Goal: Ask a question

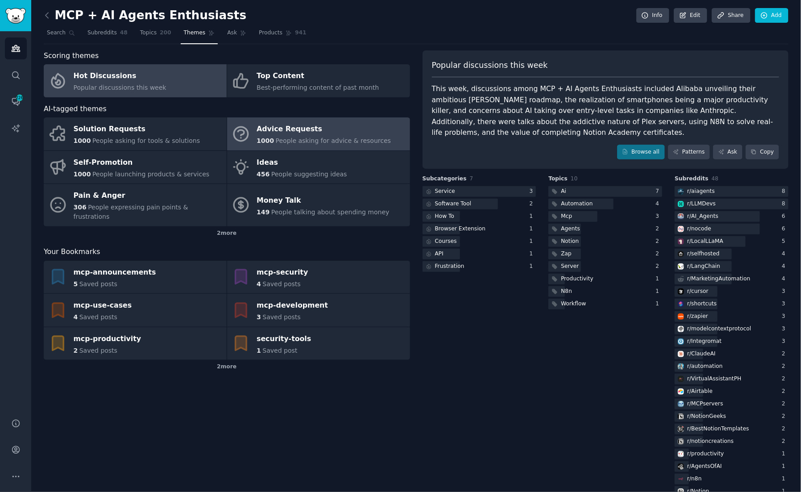
click at [322, 134] on div "Advice Requests" at bounding box center [324, 129] width 134 height 14
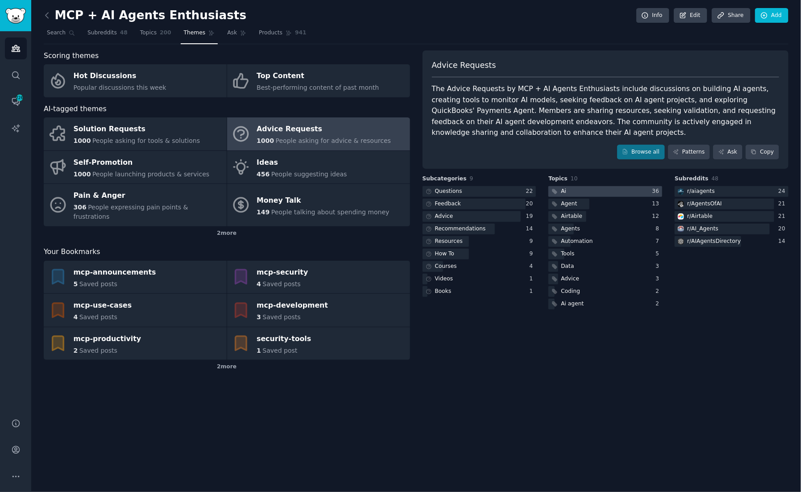
click at [588, 190] on div at bounding box center [606, 191] width 114 height 11
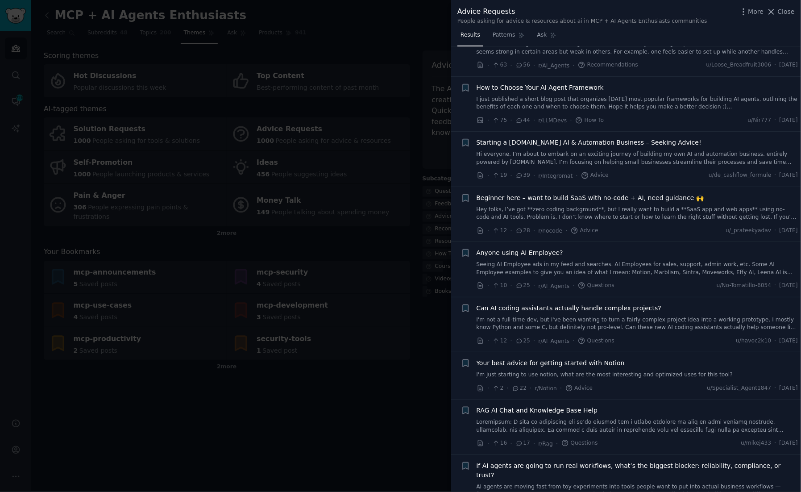
scroll to position [39, 0]
click at [652, 158] on link "Hi everyone, I’m about to embark on an exciting journey of building my own AI a…" at bounding box center [638, 158] width 322 height 16
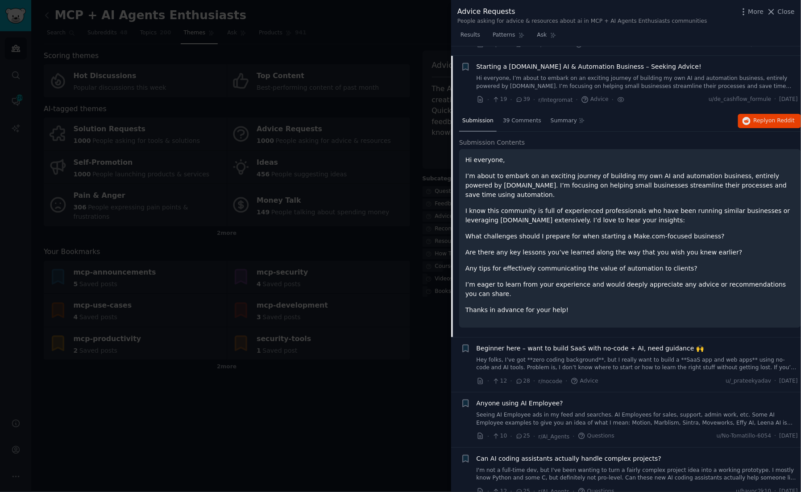
scroll to position [124, 0]
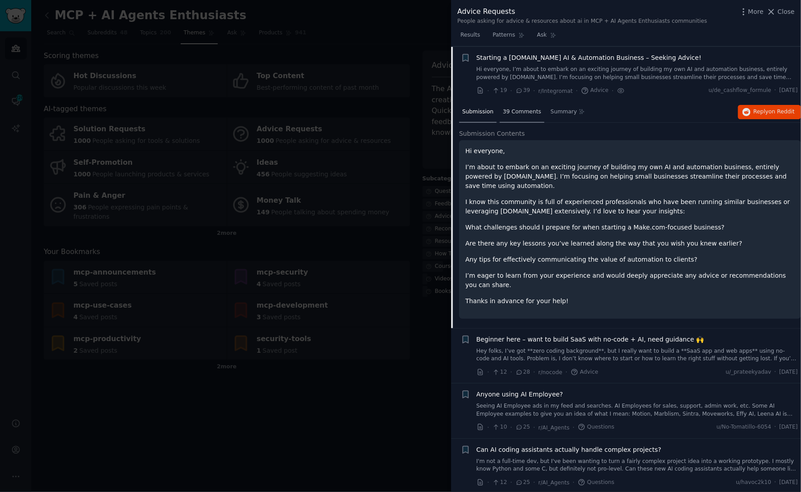
click at [521, 113] on span "39 Comments" at bounding box center [522, 112] width 38 height 8
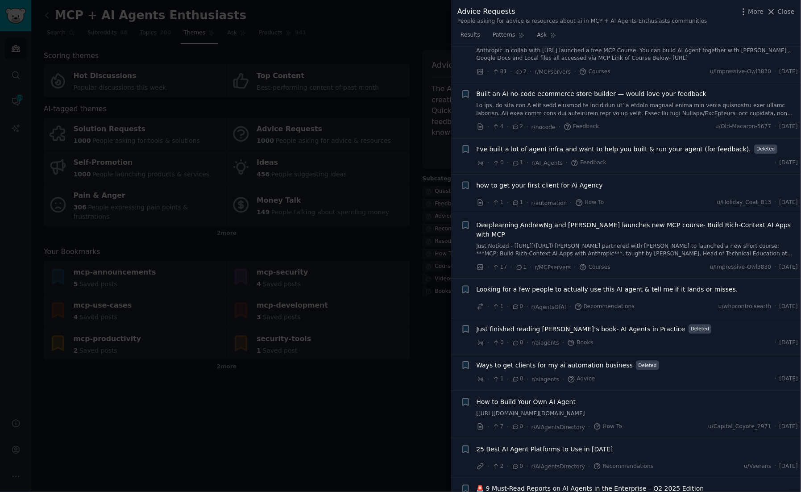
scroll to position [2199, 0]
click at [607, 242] on link "Just Noticed - [[URL]]([URL]) [PERSON_NAME] partnered with [PERSON_NAME] to lau…" at bounding box center [638, 250] width 322 height 16
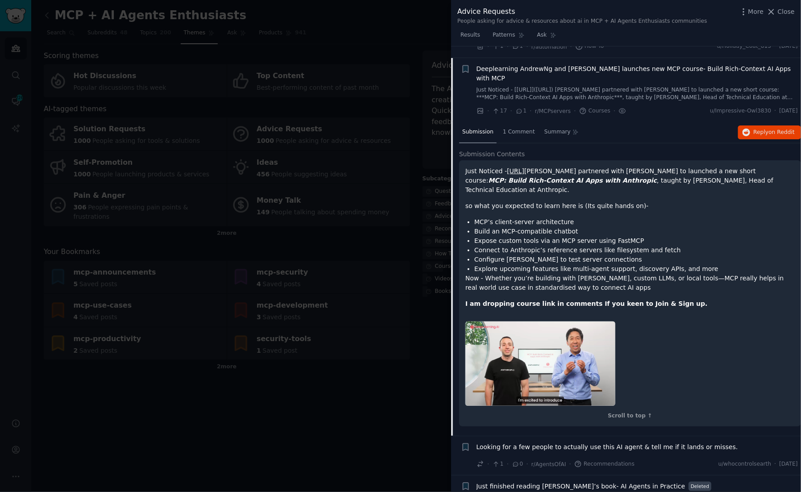
scroll to position [1819, 0]
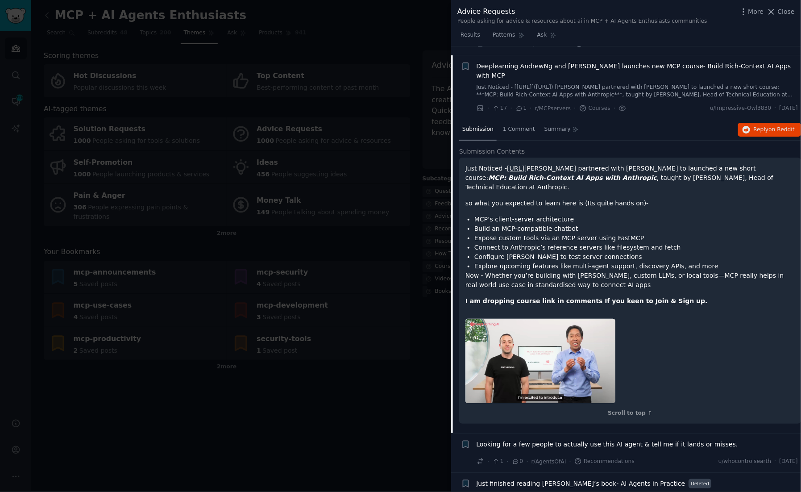
click at [525, 165] on link "[URL]" at bounding box center [515, 168] width 17 height 7
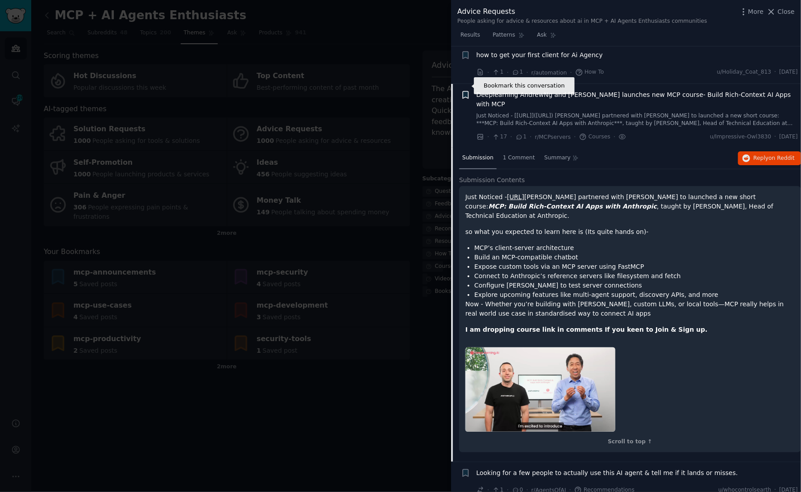
click at [467, 91] on icon "button" at bounding box center [465, 94] width 5 height 7
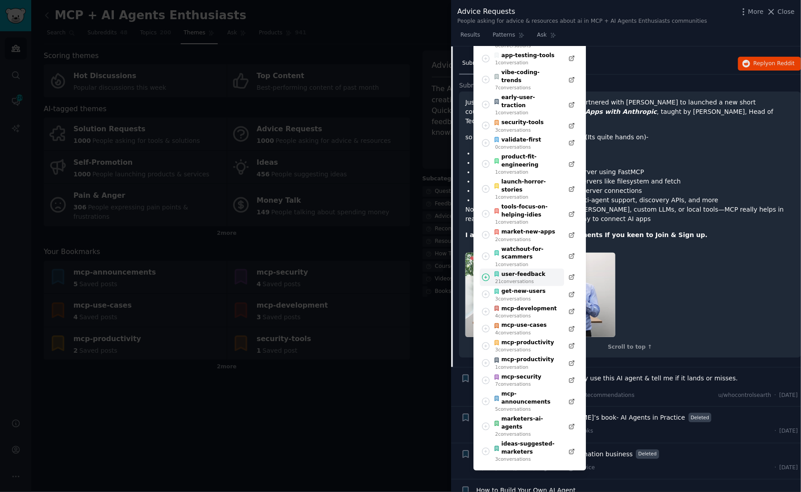
scroll to position [1885, 0]
click at [536, 312] on div "4 conversation s" at bounding box center [527, 315] width 62 height 6
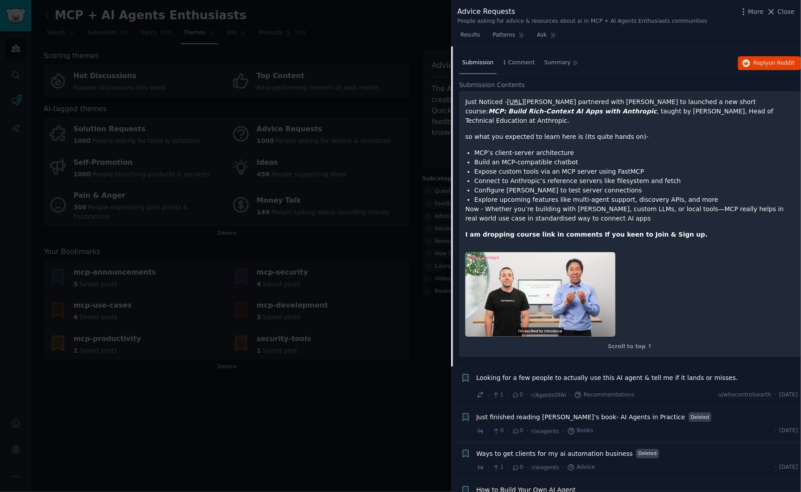
scroll to position [1607, 0]
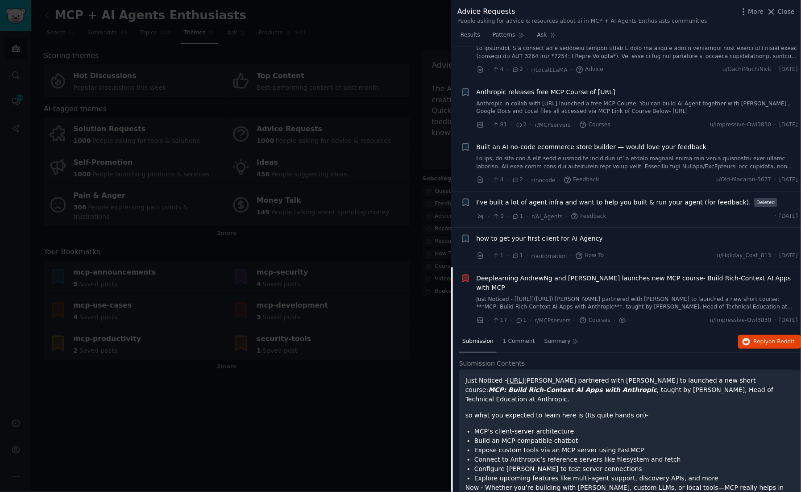
click at [245, 423] on div at bounding box center [400, 246] width 801 height 492
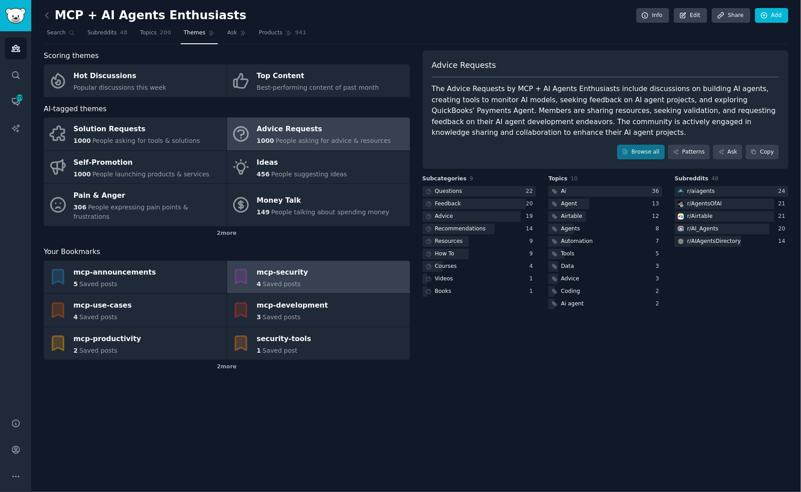
click at [279, 279] on div "4 Saved posts" at bounding box center [282, 283] width 51 height 9
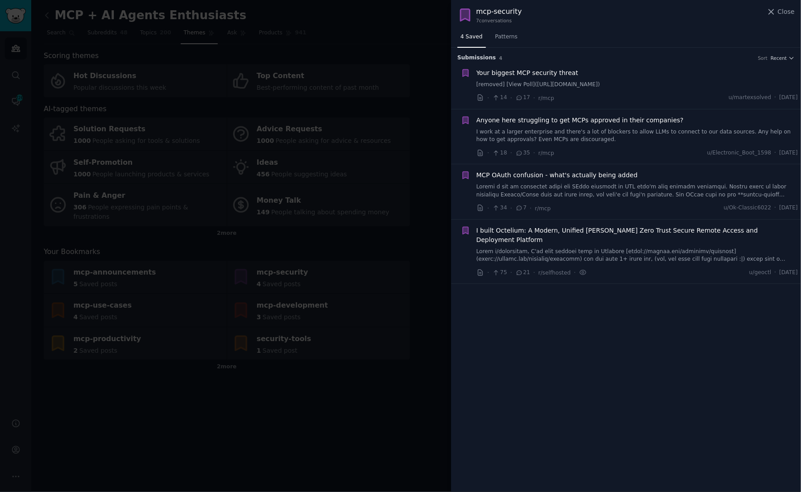
click at [558, 75] on span "Your biggest MCP security threat" at bounding box center [528, 72] width 102 height 9
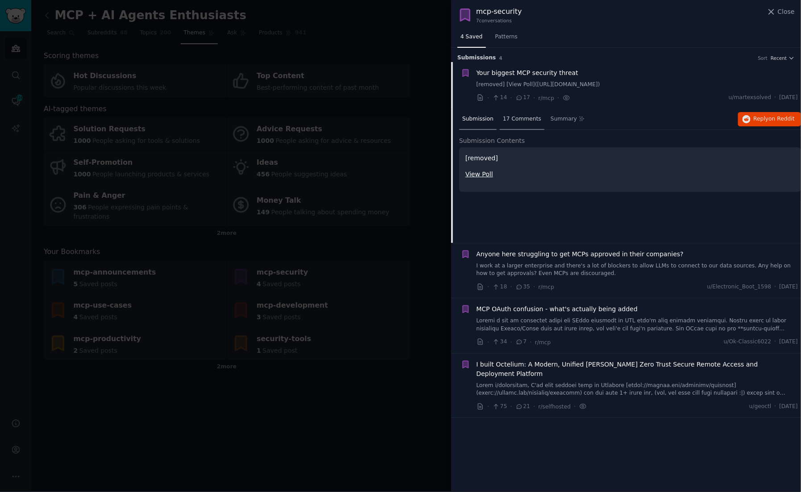
click at [525, 117] on span "17 Comments" at bounding box center [522, 119] width 38 height 8
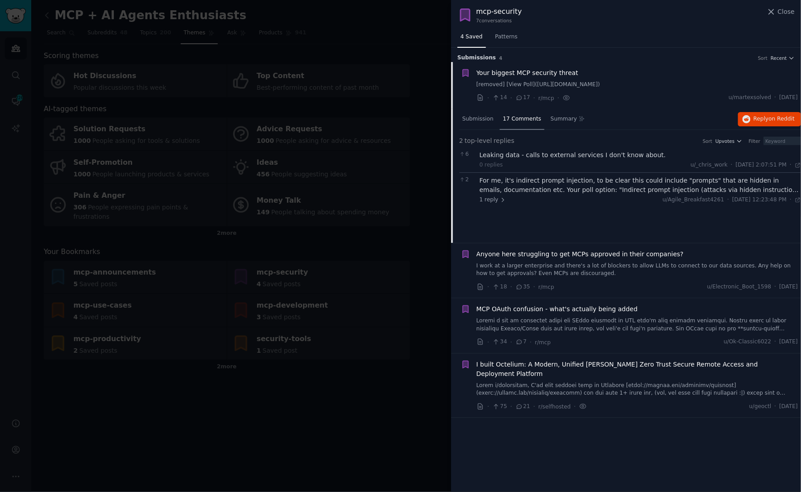
click at [651, 365] on span "I built Octelium: A Modern, Unified [PERSON_NAME] Zero Trust Secure Remote Acce…" at bounding box center [638, 369] width 322 height 19
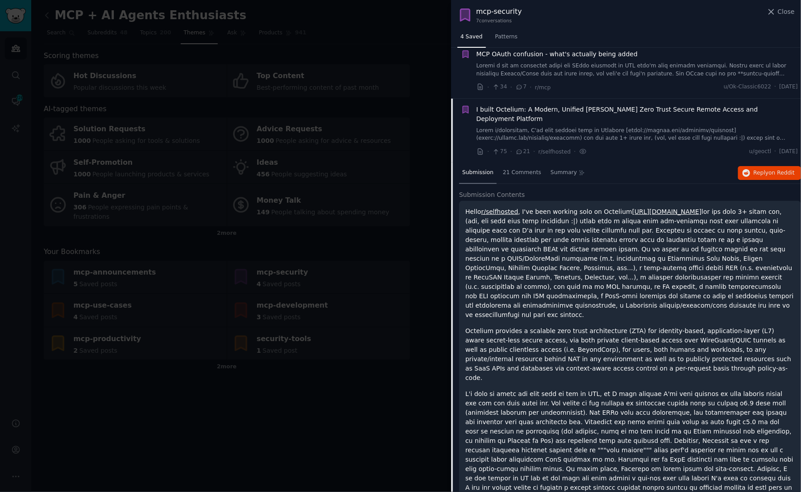
scroll to position [122, 0]
click at [300, 8] on div at bounding box center [400, 246] width 801 height 492
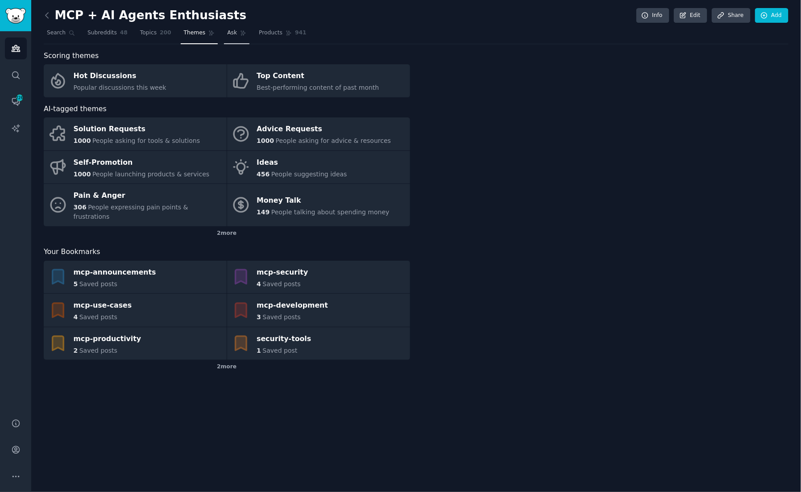
click at [235, 30] on link "Ask" at bounding box center [236, 35] width 25 height 18
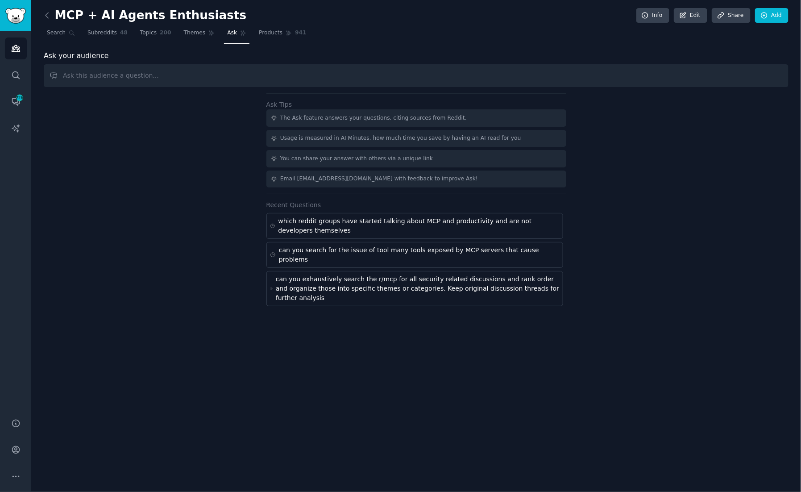
click at [168, 65] on input "text" at bounding box center [416, 75] width 745 height 23
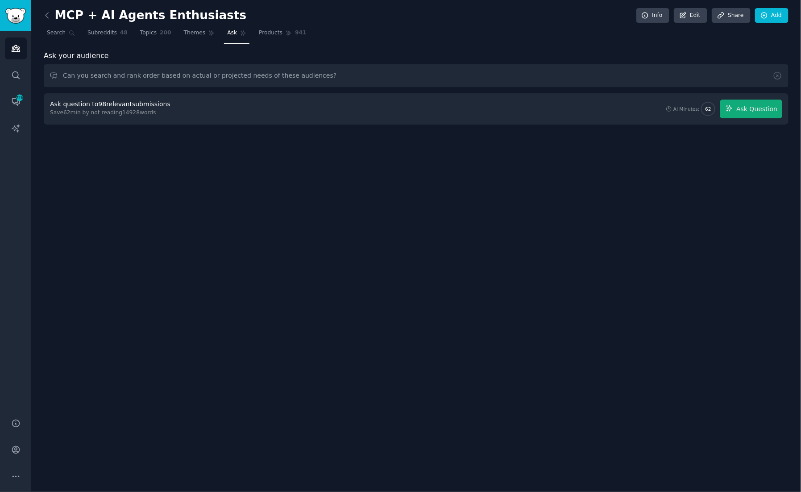
click at [337, 77] on input "Can you search and rank order based on actual or projected needs of these audie…" at bounding box center [416, 75] width 745 height 23
click at [342, 79] on input "Can you search and rank order based on actual or projected needs of these audie…" at bounding box center [416, 75] width 745 height 23
paste input "Loremip do sit ame consec 8. Adipiscin ELI seddoeius T incidi utlab etdo magnaa…"
click at [755, 110] on span "Ask Question" at bounding box center [757, 108] width 41 height 9
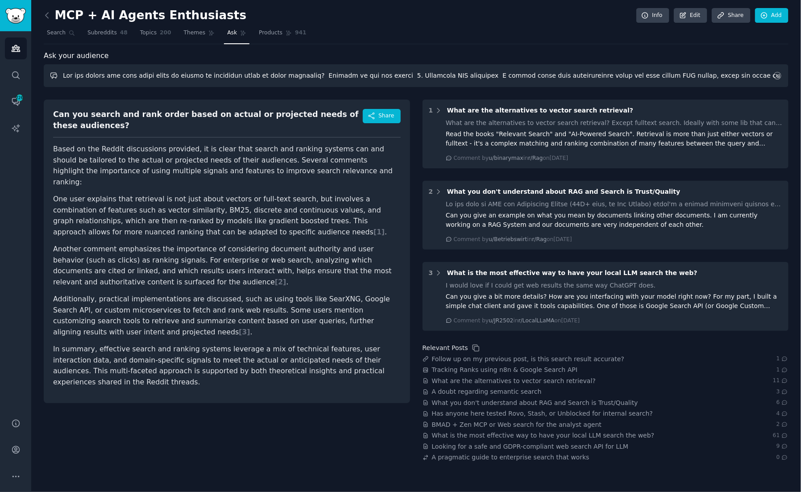
drag, startPoint x: 317, startPoint y: 73, endPoint x: 56, endPoint y: 76, distance: 261.2
click at [56, 76] on input "text" at bounding box center [416, 75] width 745 height 23
click at [275, 74] on input "text" at bounding box center [416, 75] width 745 height 23
type input "LOR Ipsumdol sitametc adipiscin - eli sed doeiusm tempo inc utlabo 0. Etdolorem…"
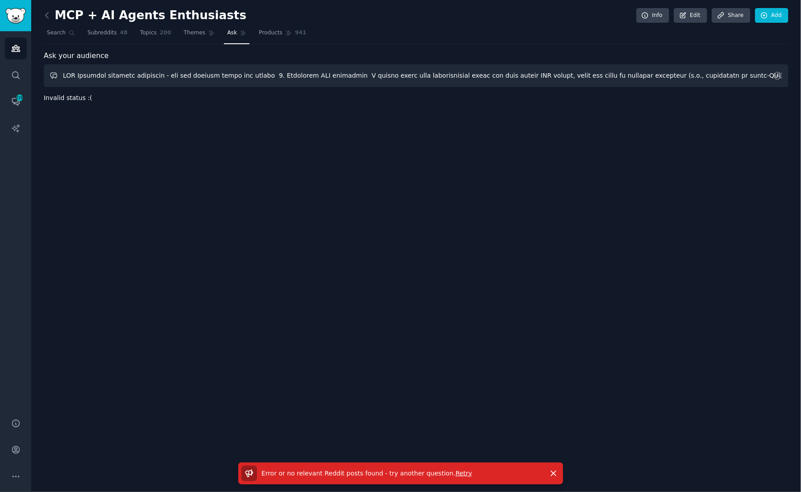
click at [182, 72] on input "text" at bounding box center [416, 75] width 745 height 23
drag, startPoint x: 62, startPoint y: 74, endPoint x: 413, endPoint y: 103, distance: 352.1
click at [413, 103] on div "MCP + AI Agents Enthusiasts Info Edit Share Add Search Subreddits 48 Topics 200…" at bounding box center [416, 246] width 770 height 492
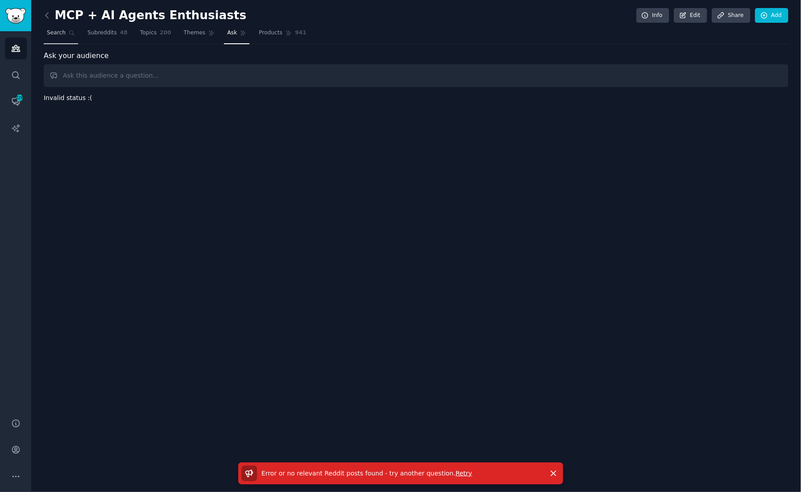
click at [58, 32] on span "Search" at bounding box center [56, 33] width 19 height 8
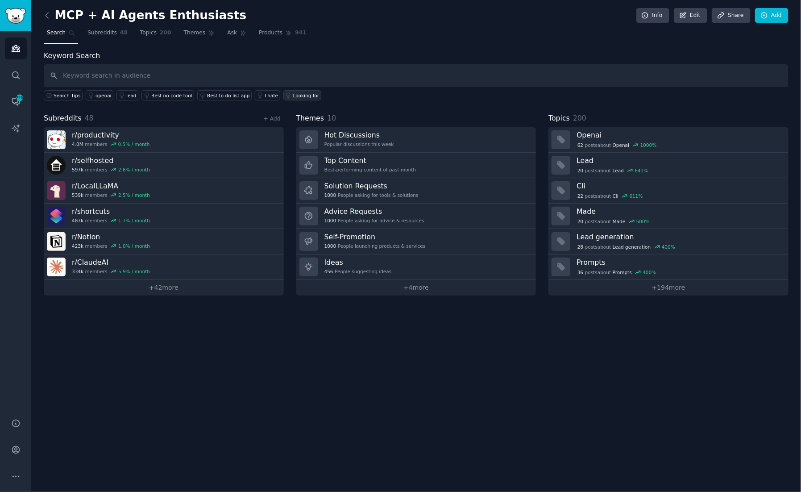
click at [300, 92] on div "Looking for" at bounding box center [306, 95] width 26 height 6
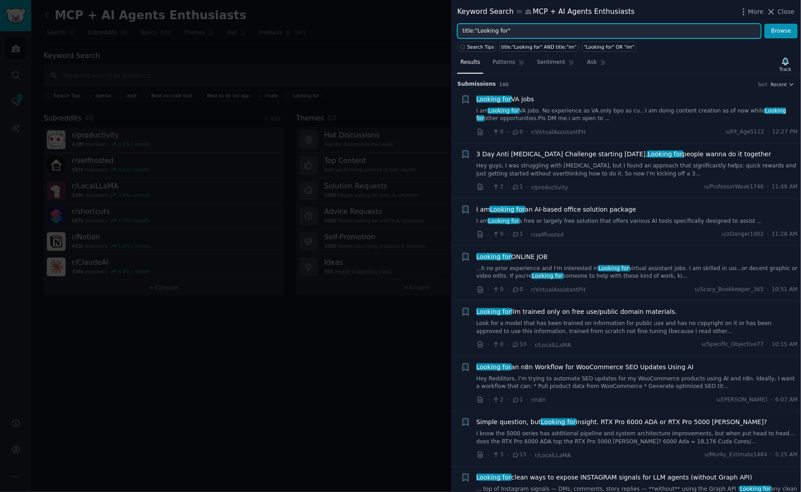
click at [554, 26] on input "title:"Looking for"" at bounding box center [610, 31] width 304 height 15
type input "title:"Looking for" MCP security"
click at [765, 24] on button "Browse" at bounding box center [781, 31] width 33 height 15
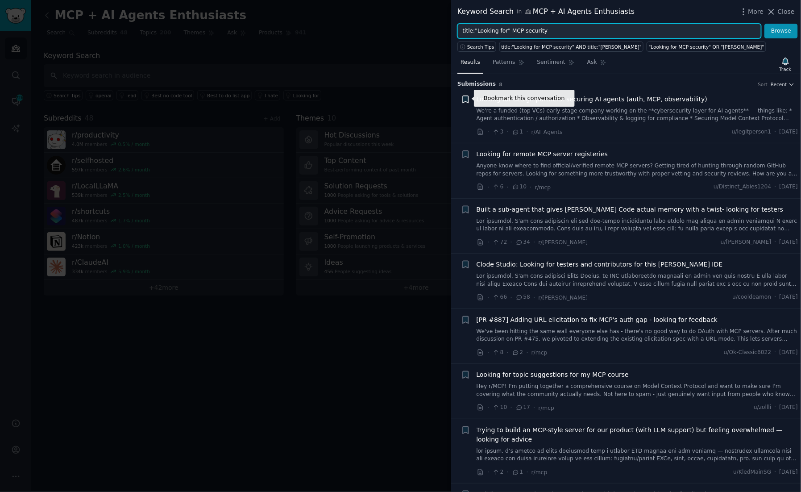
click at [467, 98] on icon "button" at bounding box center [465, 99] width 5 height 7
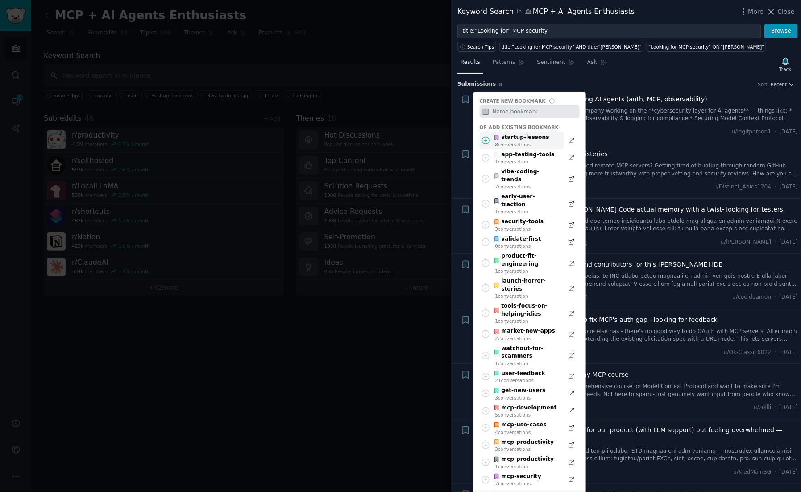
click at [530, 143] on div "8 conversation s" at bounding box center [523, 145] width 54 height 6
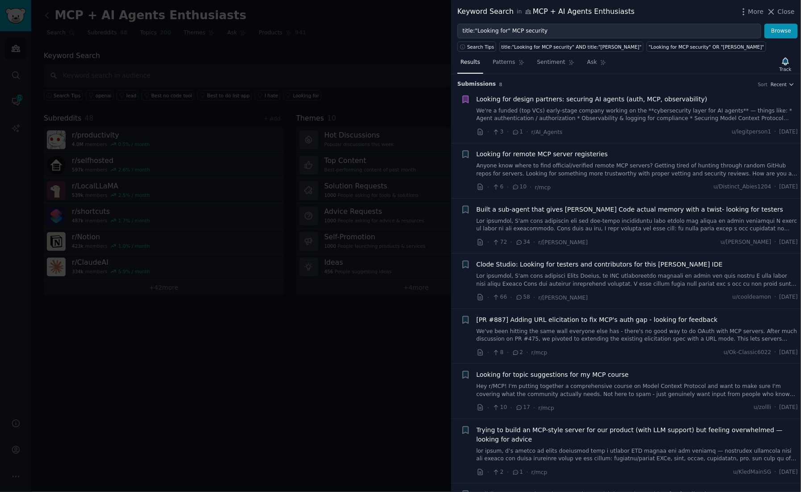
click at [656, 111] on link "We're a funded (top VCs) early-stage company working on the **cybersecurity lay…" at bounding box center [638, 115] width 322 height 16
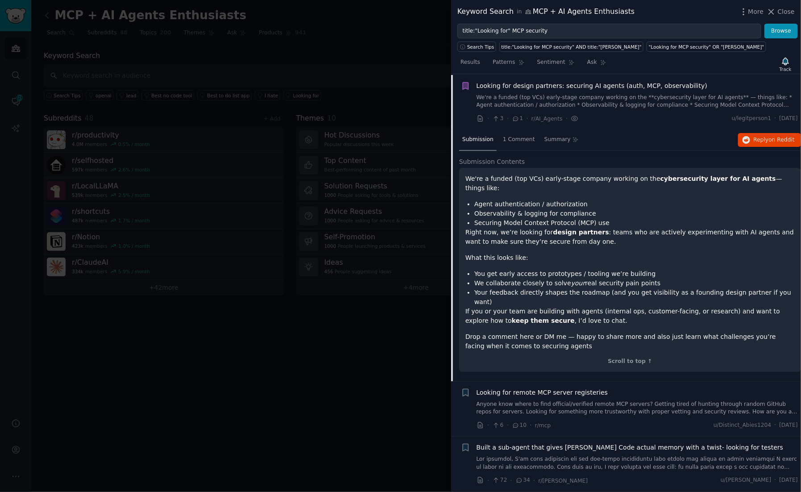
scroll to position [14, 0]
click at [516, 138] on span "1 Comment" at bounding box center [519, 139] width 32 height 8
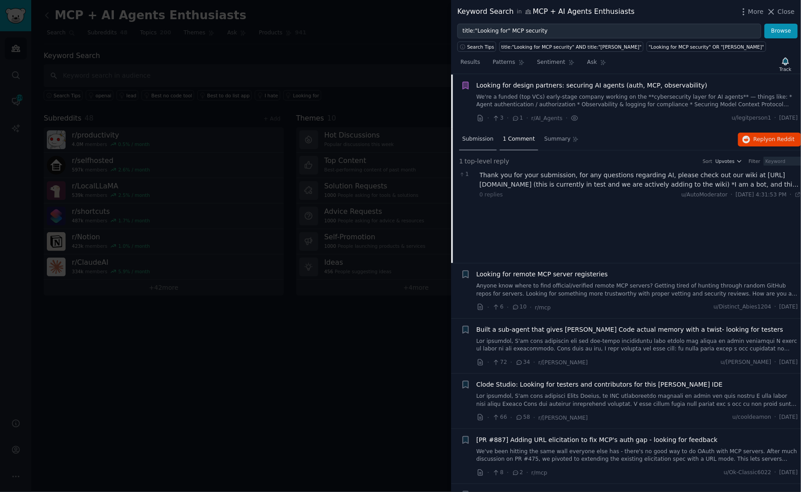
click at [479, 139] on span "Submission" at bounding box center [478, 139] width 31 height 8
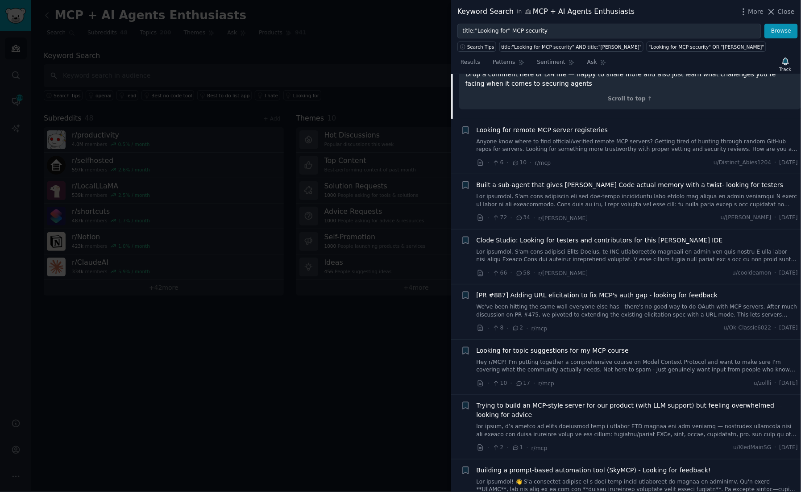
scroll to position [0, 0]
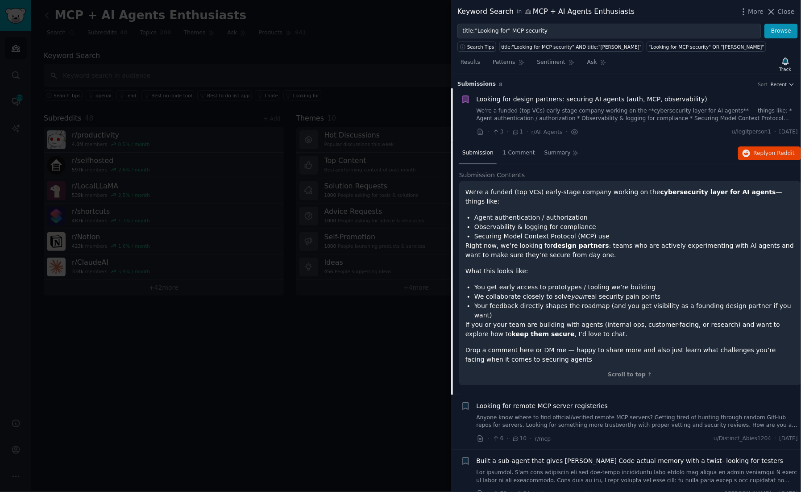
click at [396, 32] on div at bounding box center [400, 246] width 801 height 492
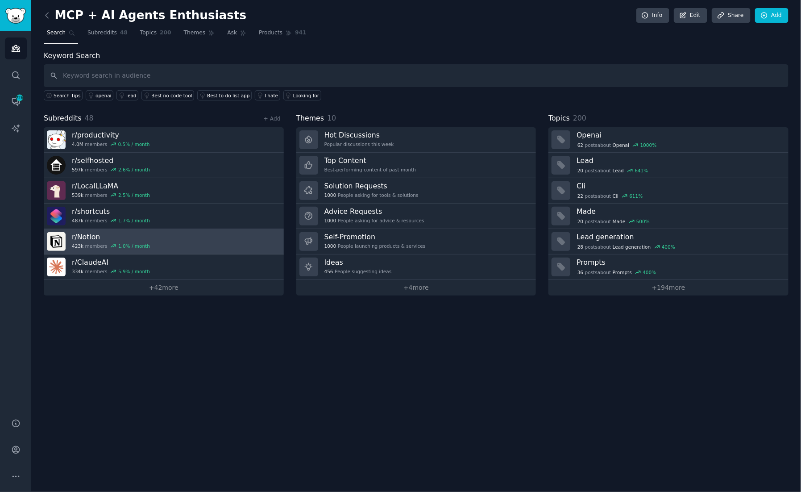
click at [86, 232] on h3 "r/ Notion" at bounding box center [111, 236] width 78 height 9
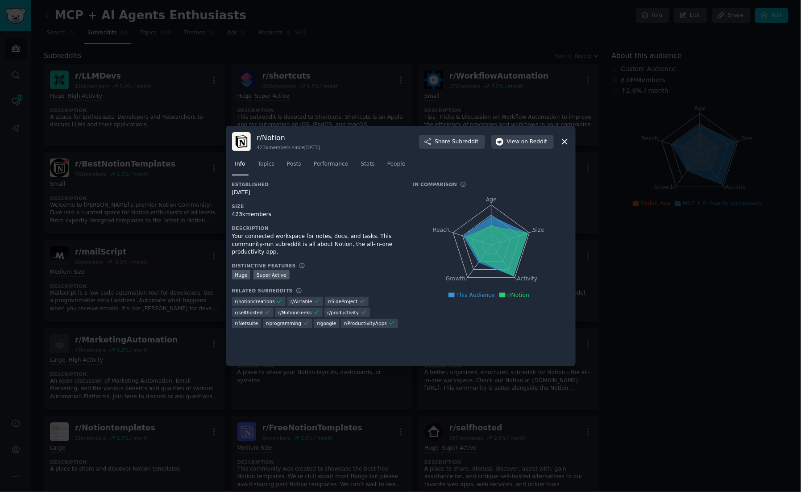
click at [567, 142] on icon at bounding box center [564, 141] width 9 height 9
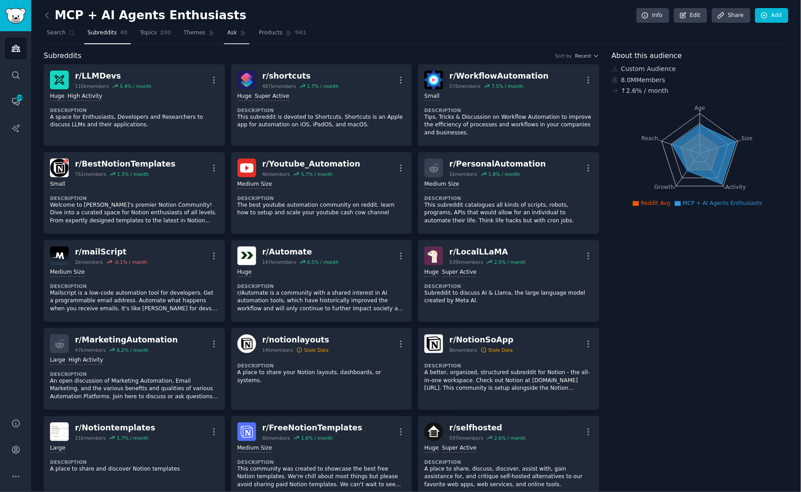
click at [237, 35] on link "Ask" at bounding box center [236, 35] width 25 height 18
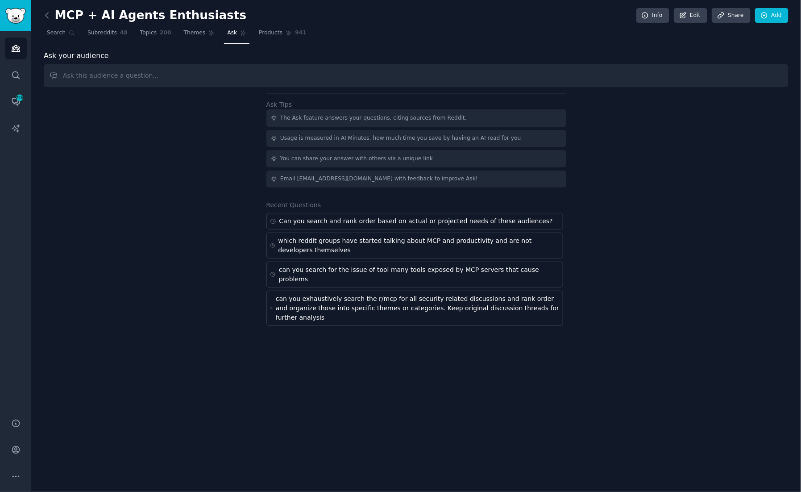
click at [175, 78] on input "text" at bounding box center [416, 75] width 745 height 23
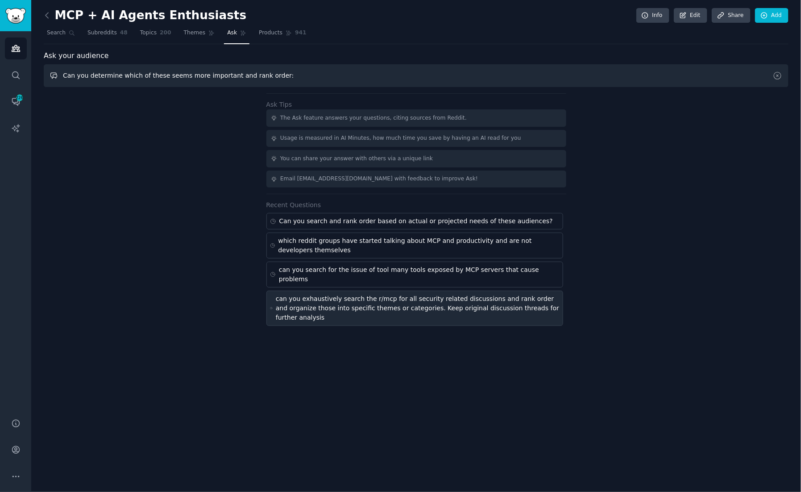
paste input "Sandboxed MCP execution"
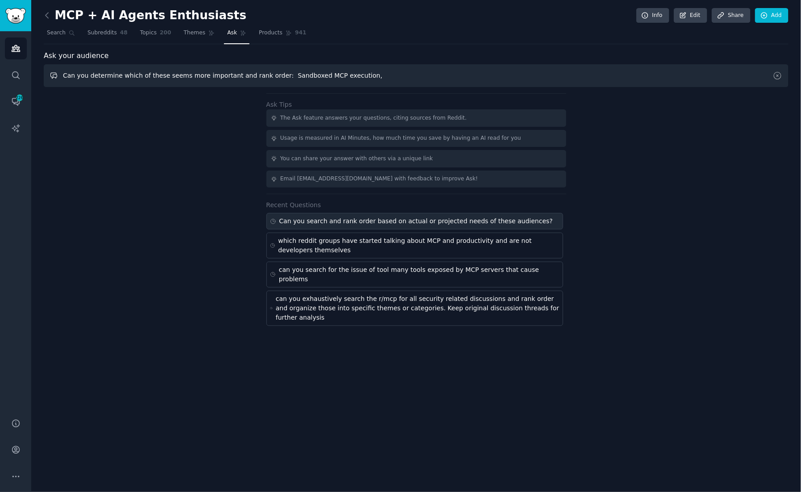
paste input "Red‑Teaming Toolkit for MCP servers"
paste input "Open‑source MCP guardrails toolkit"
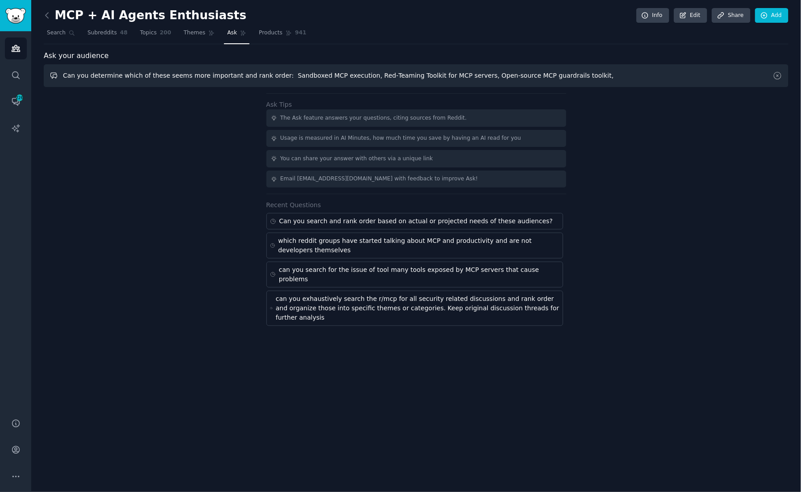
paste input "Hosted all‑in‑one Secure MCP Gateway"
paste input "Observability & Log Capture framework"
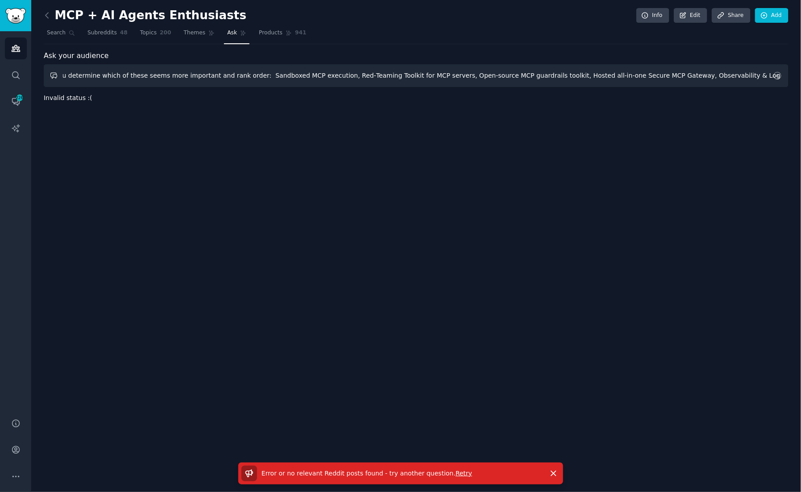
click at [233, 77] on input "Can you determine which of these seems more important and rank order: Sandboxed…" at bounding box center [416, 75] width 745 height 23
drag, startPoint x: 253, startPoint y: 75, endPoint x: 204, endPoint y: 75, distance: 48.7
click at [204, 75] on input "Can you determine which of these seems more important and rank order: Sandboxed…" at bounding box center [416, 75] width 745 height 23
type input "Can you determine which of these are real problems for MCP users? Sandboxed MCP…"
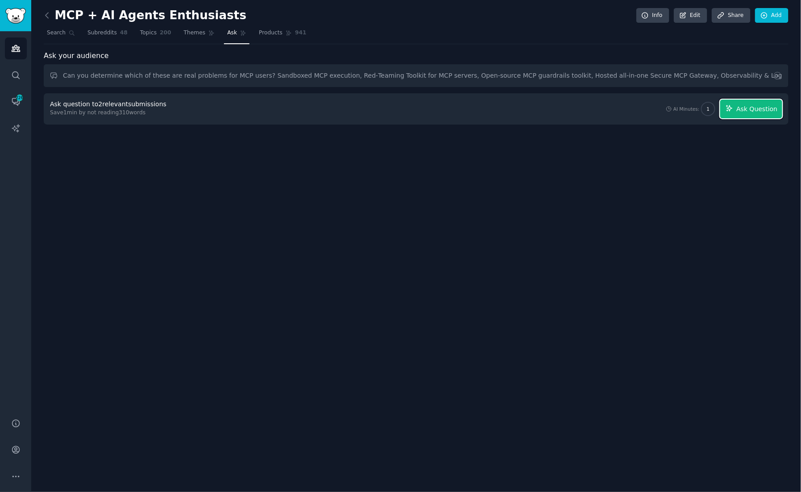
click at [748, 107] on span "Ask Question" at bounding box center [757, 108] width 41 height 9
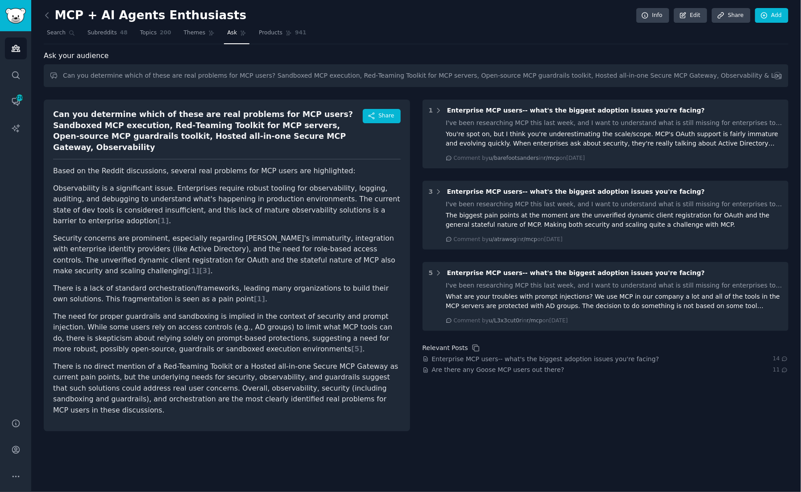
click at [325, 413] on div "MCP + AI Agents Enthusiasts Info Edit Share Add Search Subreddits 48 Topics 200…" at bounding box center [416, 246] width 770 height 492
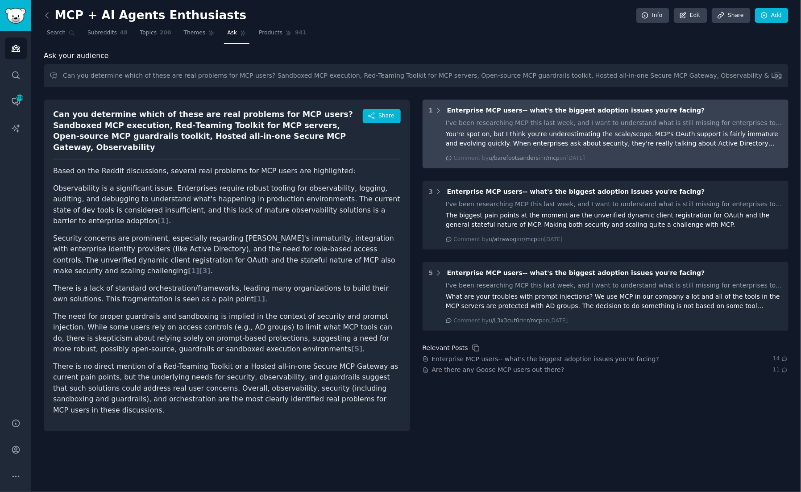
click at [541, 112] on span "Enterprise MCP users-- what's the biggest adoption issues you're facing?" at bounding box center [576, 110] width 258 height 7
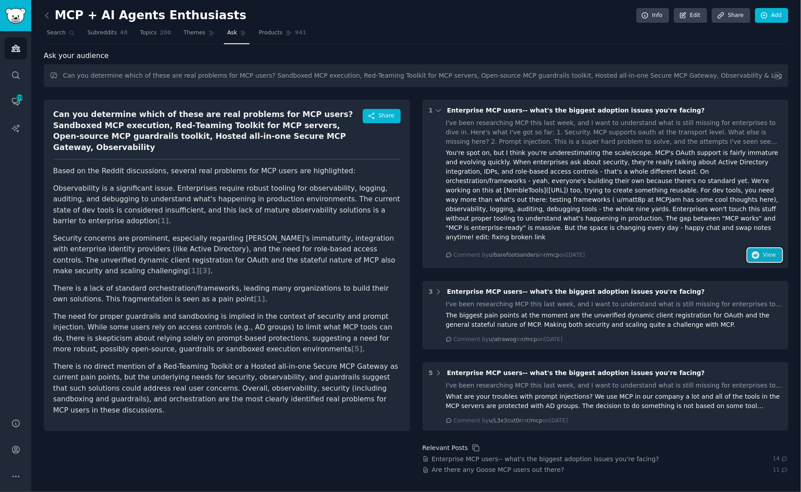
click at [767, 248] on button "View" at bounding box center [765, 255] width 35 height 14
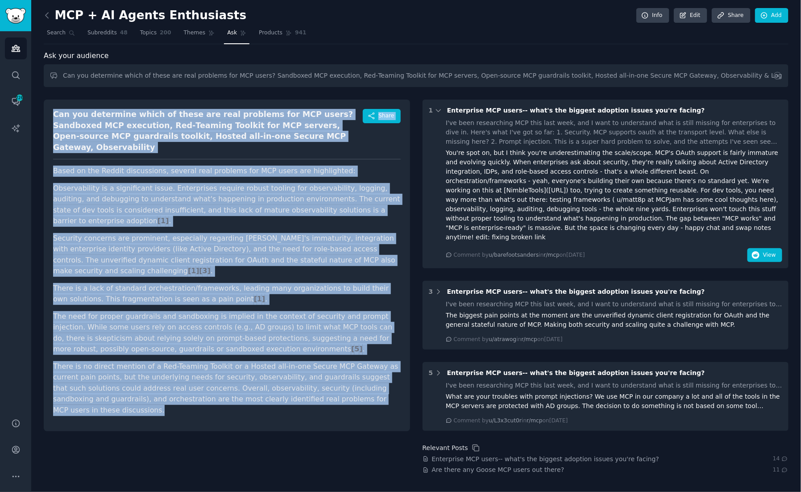
drag, startPoint x: 54, startPoint y: 113, endPoint x: 359, endPoint y: 370, distance: 398.9
click at [359, 370] on div "Can you determine which of these are real problems for MCP users? Sandboxed MCP…" at bounding box center [227, 266] width 367 height 332
copy div "Lor ips dolorsita conse ad elits doe temp incididu utl ETD magna? Aliquaeni ADM…"
